Goal: Task Accomplishment & Management: Manage account settings

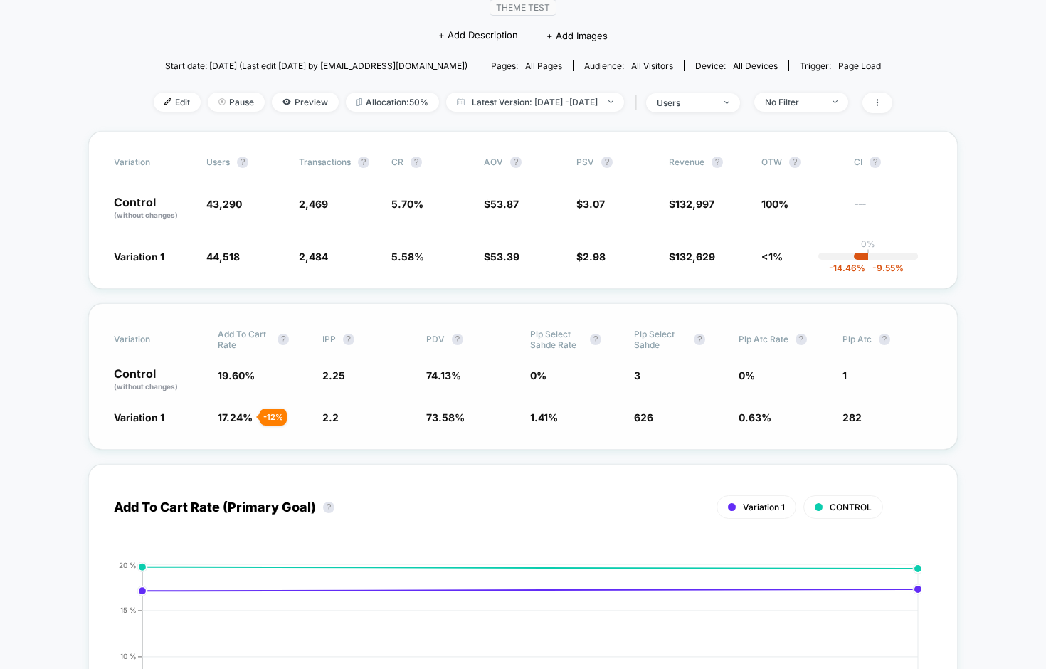
scroll to position [142, 0]
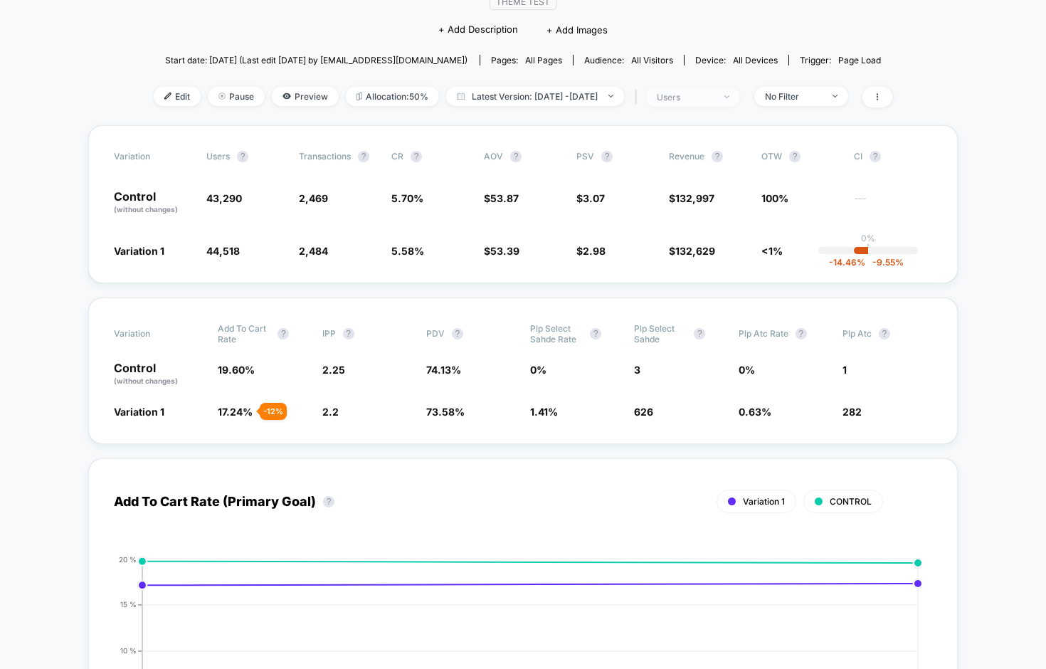
click at [707, 102] on span "users" at bounding box center [693, 97] width 94 height 19
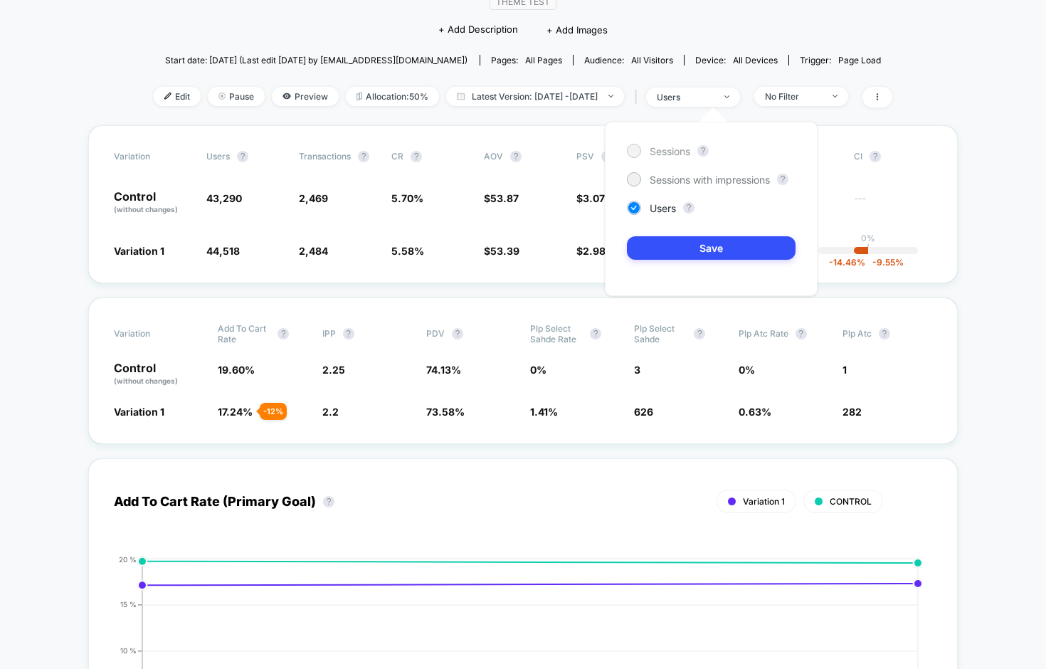
click at [656, 155] on span "Sessions" at bounding box center [670, 151] width 41 height 12
click at [669, 248] on button "Save" at bounding box center [711, 247] width 169 height 23
